Goal: Transaction & Acquisition: Purchase product/service

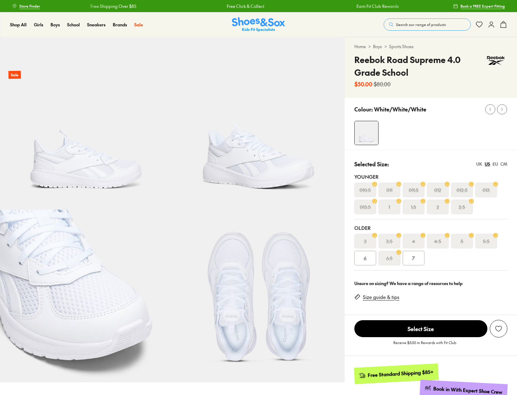
select select "*"
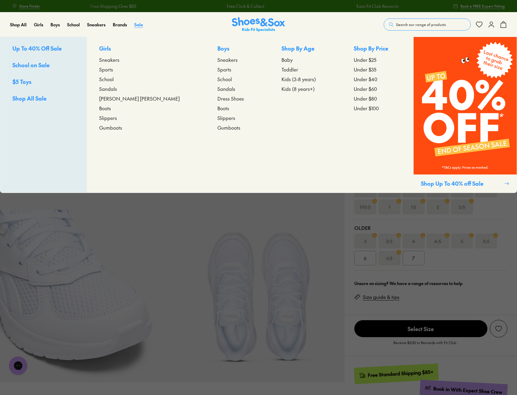
click at [139, 25] on span "Sale" at bounding box center [138, 24] width 9 height 6
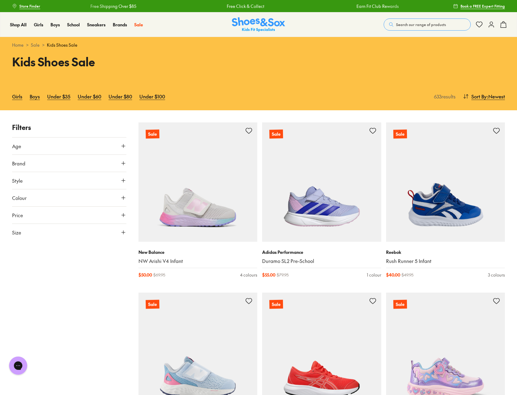
click at [24, 199] on span "Colour" at bounding box center [19, 197] width 15 height 7
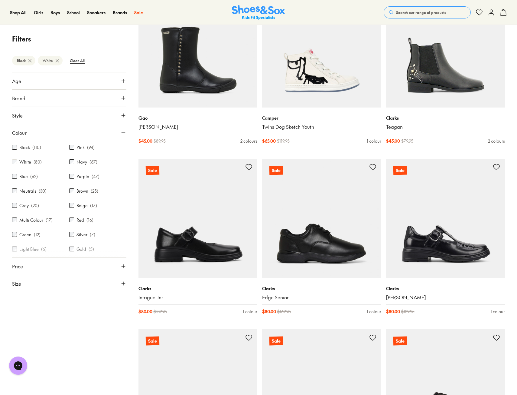
scroll to position [1331, 0]
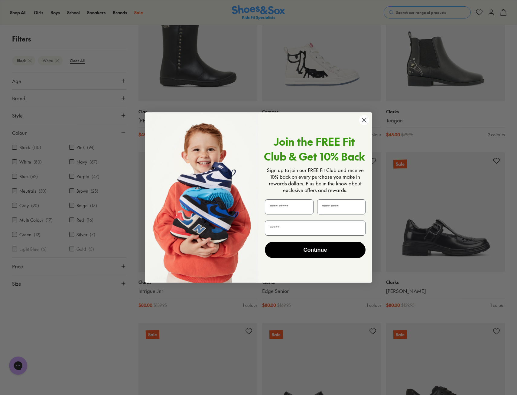
click at [363, 120] on circle "Close dialog" at bounding box center [364, 120] width 10 height 10
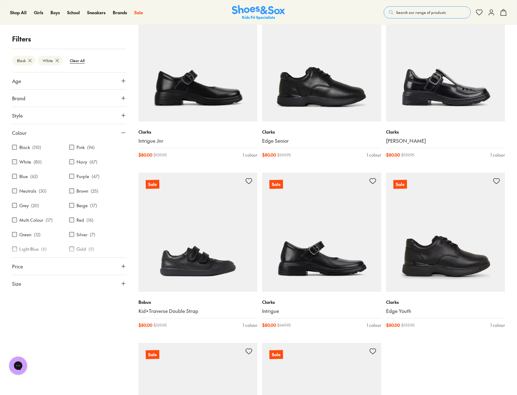
scroll to position [1483, 0]
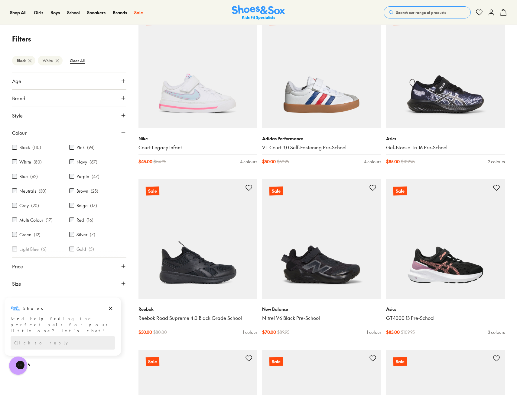
scroll to position [2844, 0]
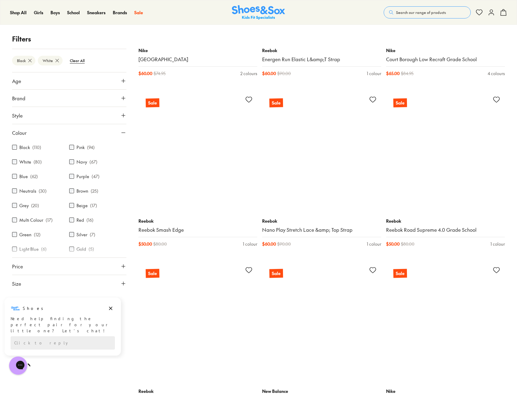
scroll to position [4630, 0]
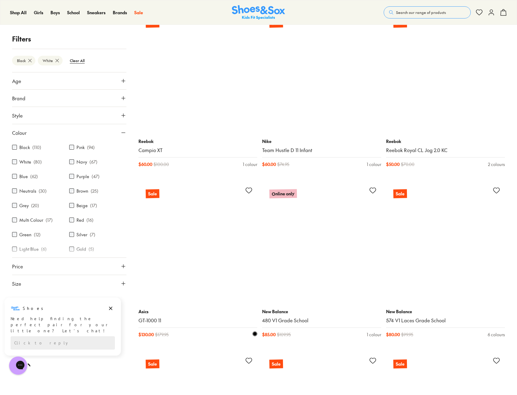
scroll to position [6826, 0]
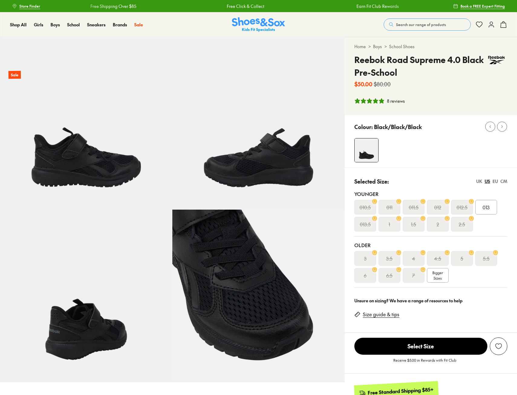
select select "*"
